Goal: Task Accomplishment & Management: Manage account settings

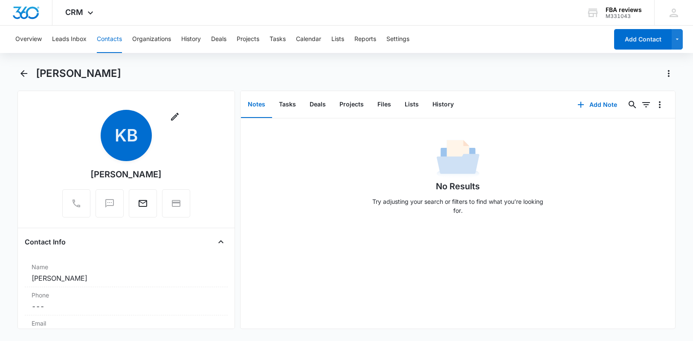
scroll to position [512, 0]
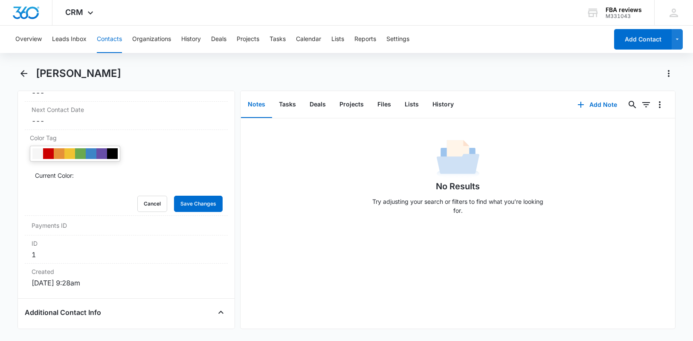
click at [257, 70] on div "[PERSON_NAME]" at bounding box center [356, 74] width 640 height 14
click at [339, 71] on div "[PERSON_NAME]" at bounding box center [356, 74] width 640 height 14
click at [111, 41] on button "Contacts" at bounding box center [109, 39] width 25 height 27
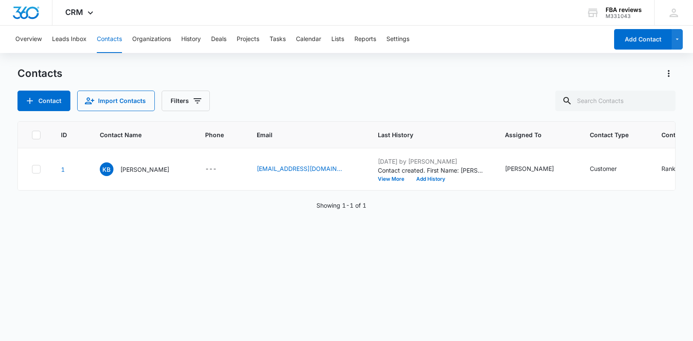
click at [288, 58] on div "Overview Leads Inbox Contacts Organizations History Deals Projects Tasks Calend…" at bounding box center [346, 183] width 693 height 314
click at [580, 79] on div "Contacts" at bounding box center [346, 74] width 659 height 14
click at [670, 73] on icon "Actions" at bounding box center [669, 73] width 10 height 10
click at [647, 124] on div "Export All Contacts" at bounding box center [627, 123] width 56 height 6
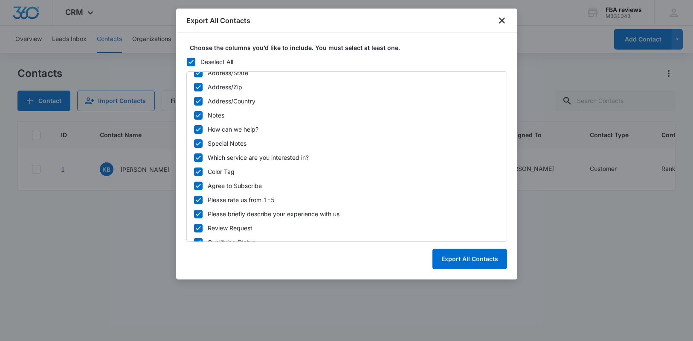
scroll to position [315, 0]
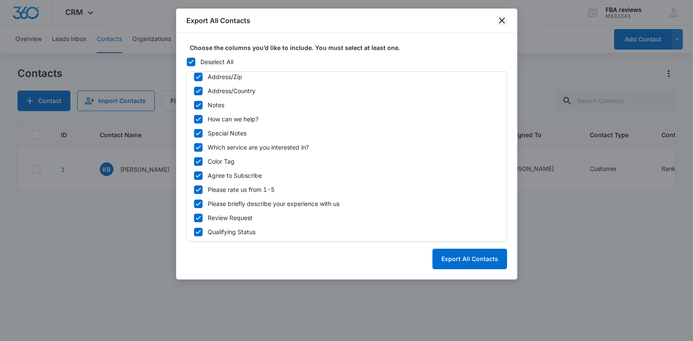
click at [503, 24] on icon "close" at bounding box center [502, 20] width 10 height 10
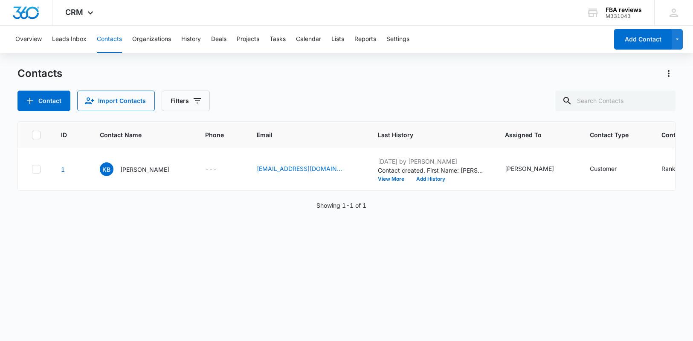
click at [306, 86] on div "Contacts Contact Import Contacts Filters" at bounding box center [346, 89] width 659 height 44
click at [219, 35] on button "Deals" at bounding box center [218, 39] width 15 height 27
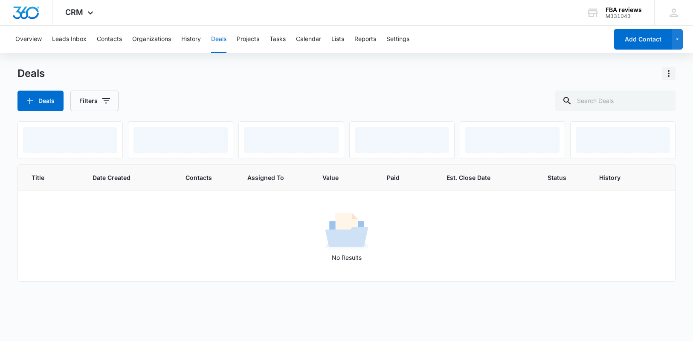
click at [669, 73] on icon "Actions" at bounding box center [669, 73] width 2 height 7
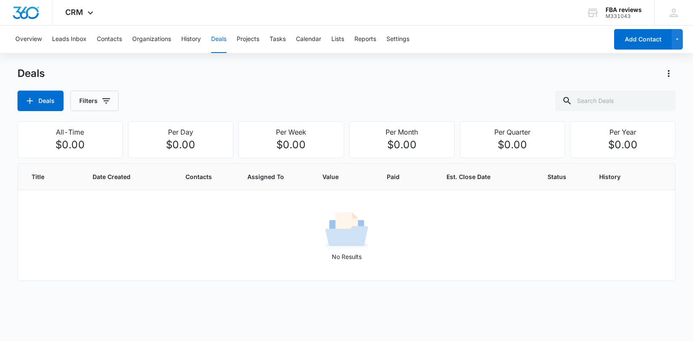
drag, startPoint x: 268, startPoint y: 55, endPoint x: 265, endPoint y: 67, distance: 12.6
click at [265, 67] on div "Overview Leads Inbox Contacts Organizations History Deals Projects Tasks Calend…" at bounding box center [346, 180] width 693 height 309
click at [278, 93] on div "Deals Filters" at bounding box center [346, 100] width 659 height 20
click at [281, 93] on div "Deals Filters" at bounding box center [346, 100] width 659 height 20
click at [278, 93] on div "Deals Filters" at bounding box center [346, 100] width 659 height 20
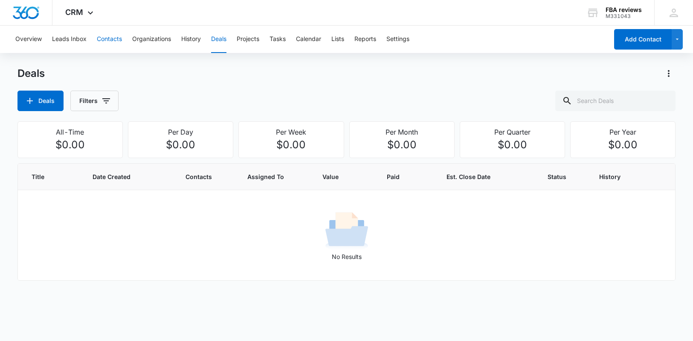
click at [111, 41] on button "Contacts" at bounding box center [109, 39] width 25 height 27
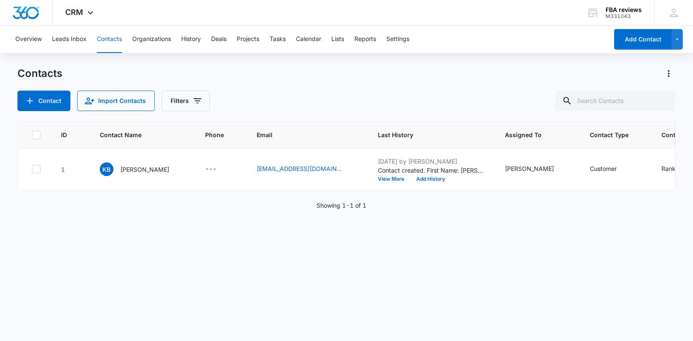
click at [281, 85] on div "Contacts Contact Import Contacts Filters" at bounding box center [346, 89] width 659 height 44
click at [283, 85] on div "Contacts Contact Import Contacts Filters" at bounding box center [346, 89] width 659 height 44
click at [383, 255] on div "ID Contact Name Phone Email Last History Assigned To Contact Type Contact Statu…" at bounding box center [346, 225] width 659 height 208
click at [390, 267] on div "ID Contact Name Phone Email Last History Assigned To Contact Type Contact Statu…" at bounding box center [346, 225] width 659 height 208
